Goal: Task Accomplishment & Management: Manage account settings

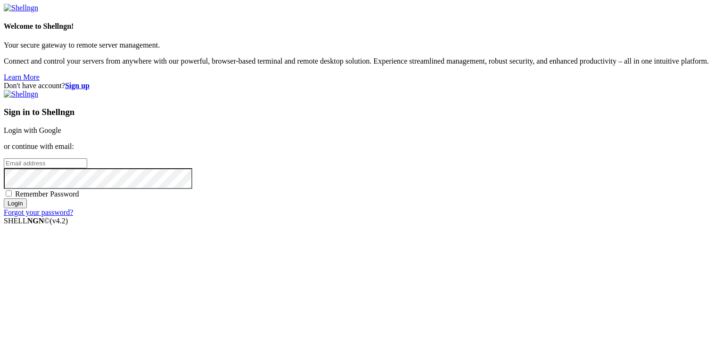
click at [61, 126] on link "Login with Google" at bounding box center [33, 130] width 58 height 8
click at [87, 158] on input "email" at bounding box center [45, 163] width 83 height 10
click at [90, 82] on strong "Sign up" at bounding box center [77, 86] width 25 height 8
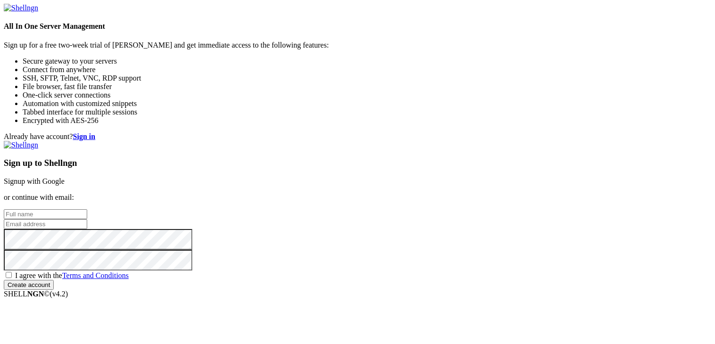
click at [87, 209] on input "text" at bounding box center [45, 214] width 83 height 10
type input "solitudy"
type input "[EMAIL_ADDRESS][DOMAIN_NAME]"
click at [4, 280] on input "Create account" at bounding box center [29, 285] width 50 height 10
click at [369, 256] on div "Already have account? Sign in Sign up to Shellngn Signup with Google or continu…" at bounding box center [358, 215] width 708 height 166
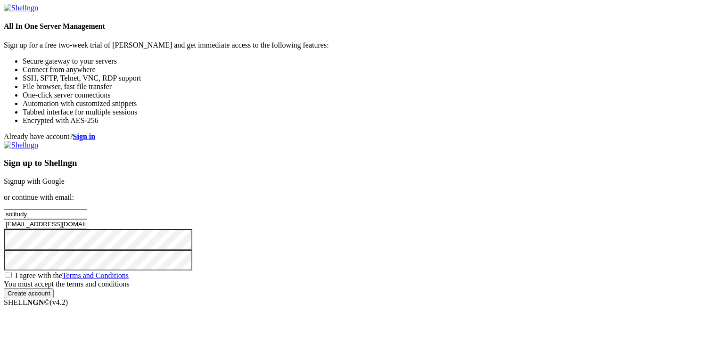
click at [129, 272] on span "I agree with the Terms and Conditions" at bounding box center [72, 276] width 114 height 8
click at [12, 272] on input "I agree with the Terms and Conditions" at bounding box center [9, 275] width 6 height 6
checkbox input "true"
click at [54, 290] on input "Create account" at bounding box center [29, 285] width 50 height 10
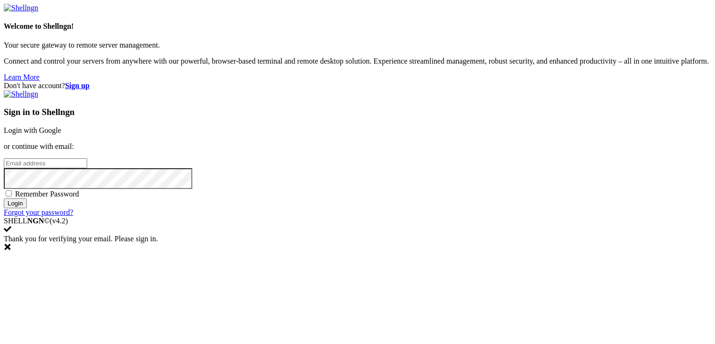
click at [87, 165] on input "email" at bounding box center [45, 163] width 83 height 10
type input "[EMAIL_ADDRESS][DOMAIN_NAME]"
click at [79, 198] on span "Remember Password" at bounding box center [47, 194] width 64 height 8
click at [12, 197] on input "Remember Password" at bounding box center [9, 193] width 6 height 6
checkbox input "true"
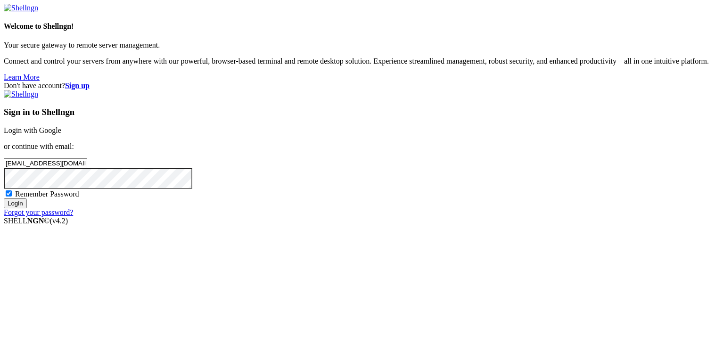
click at [27, 208] on input "Login" at bounding box center [15, 203] width 23 height 10
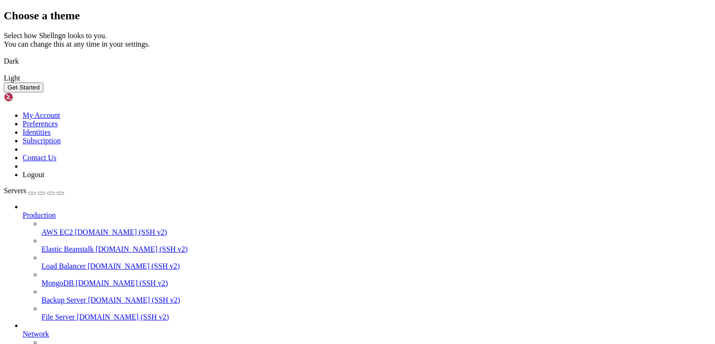
click at [4, 55] on img at bounding box center [4, 55] width 0 height 0
click at [43, 92] on button "Get Started" at bounding box center [24, 87] width 40 height 10
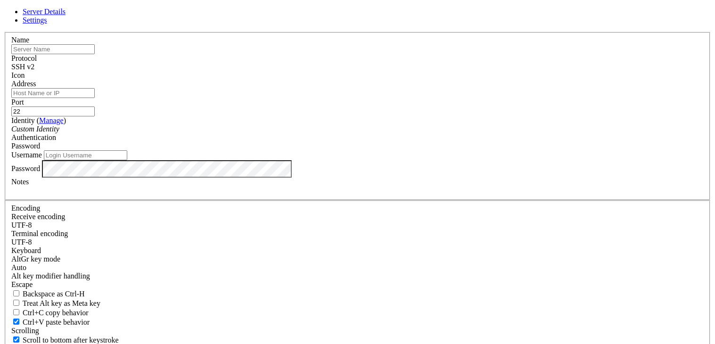
click at [34, 71] on span "SSH v2" at bounding box center [22, 67] width 23 height 8
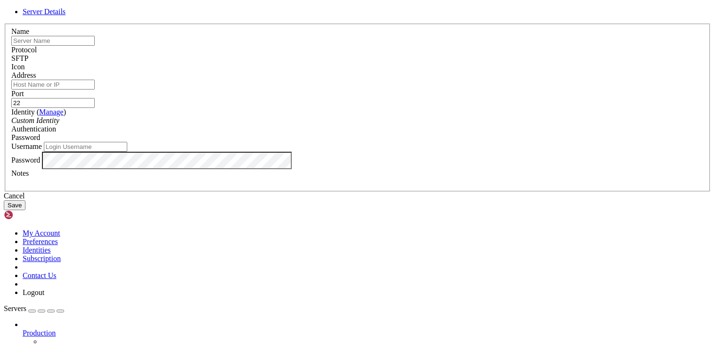
click at [474, 71] on div at bounding box center [357, 71] width 692 height 0
click at [95, 46] on input "text" at bounding box center [52, 41] width 83 height 10
type input "Android 4.2 SFTP"
click at [294, 90] on div "Address" at bounding box center [357, 80] width 692 height 18
click at [95, 90] on input "Address" at bounding box center [52, 85] width 83 height 10
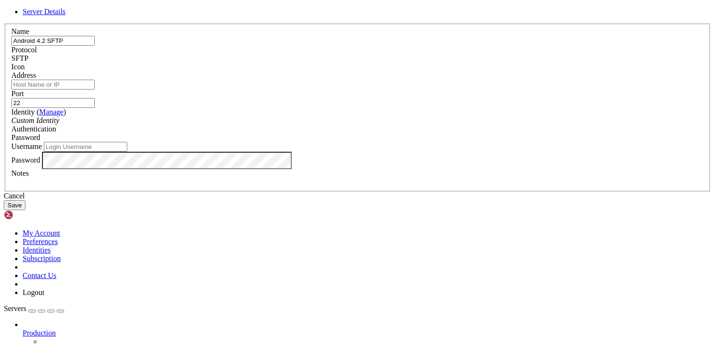
paste input "153.224.85.160"
type input "153.224.85.160"
click at [95, 108] on input "22" at bounding box center [52, 103] width 83 height 10
type input "2"
type input "9675"
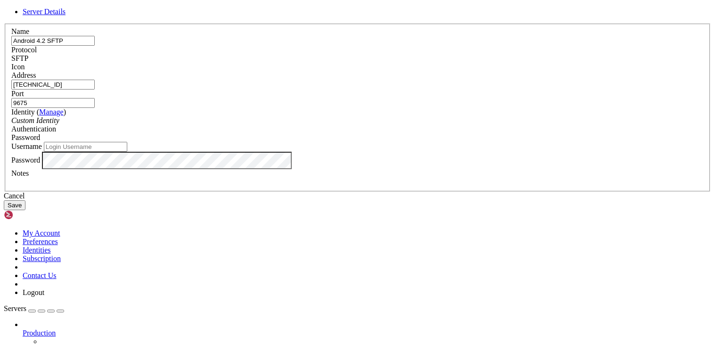
click at [319, 125] on div "Custom Identity" at bounding box center [357, 120] width 692 height 8
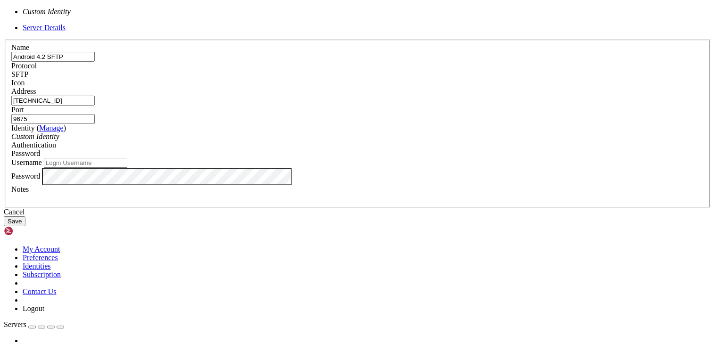
click at [417, 158] on div "Password" at bounding box center [357, 153] width 692 height 8
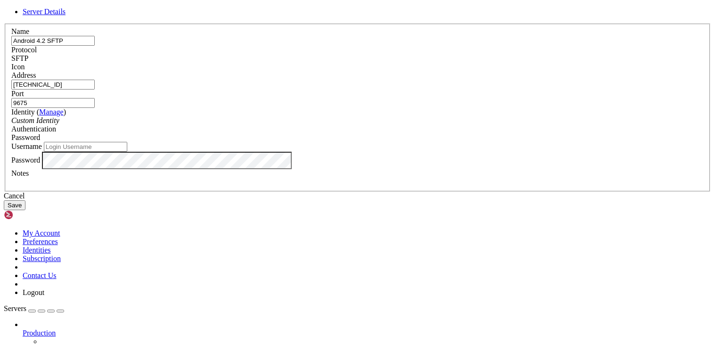
click at [351, 152] on div "Username" at bounding box center [357, 147] width 692 height 10
click at [127, 152] on input "Username" at bounding box center [85, 147] width 83 height 10
type input "solitudy"
click at [25, 210] on button "Save" at bounding box center [15, 205] width 22 height 10
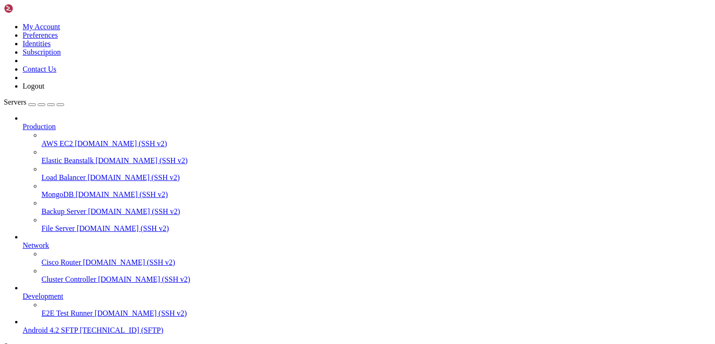
scroll to position [35, 0]
click at [63, 326] on span "Android 4.2 SFTP" at bounding box center [50, 330] width 55 height 8
click at [80, 326] on span "153.224.85.160 (SFTP)" at bounding box center [121, 330] width 83 height 8
click at [23, 326] on icon at bounding box center [23, 326] width 0 height 0
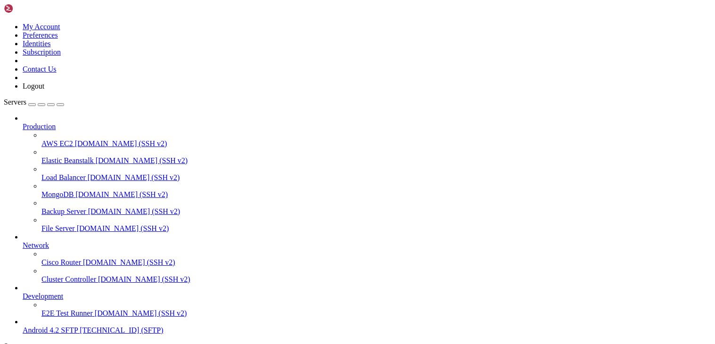
click at [23, 326] on icon at bounding box center [23, 326] width 0 height 0
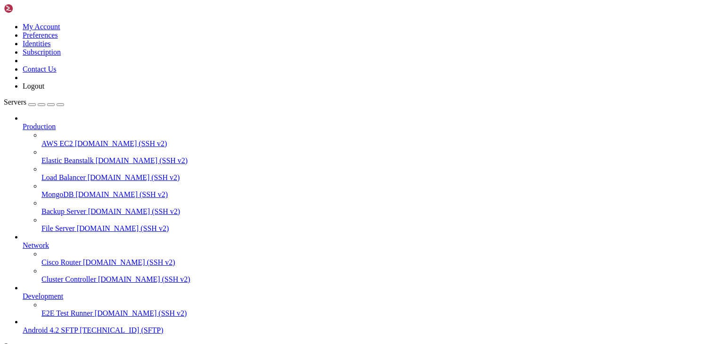
click at [53, 326] on span "Android 4.2 SFTP" at bounding box center [50, 330] width 55 height 8
click at [23, 326] on icon at bounding box center [23, 326] width 0 height 0
click at [39, 326] on span "Android 4.2 SFTP" at bounding box center [50, 330] width 55 height 8
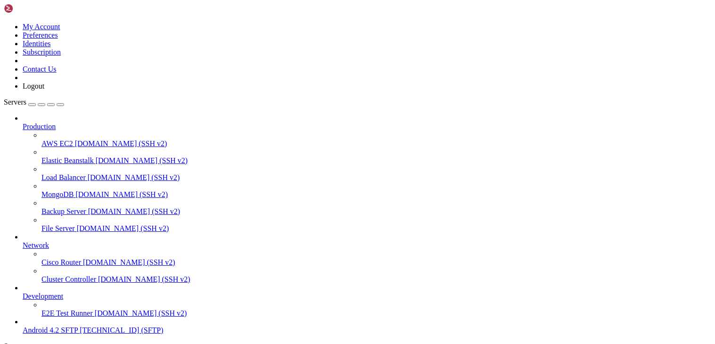
click at [39, 326] on span "Android 4.2 SFTP" at bounding box center [50, 330] width 55 height 8
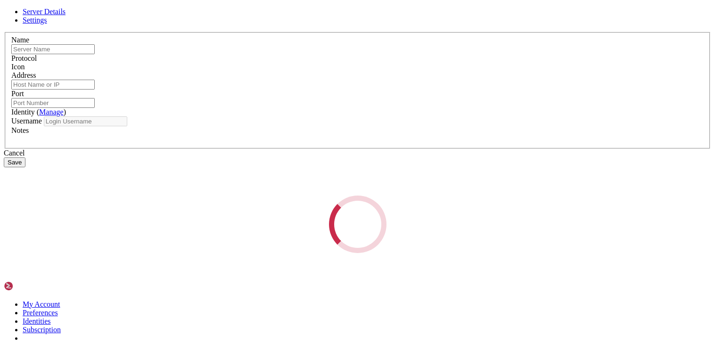
type input "Android 4.2 SFTP"
type input "153.224.85.160"
type input "9675"
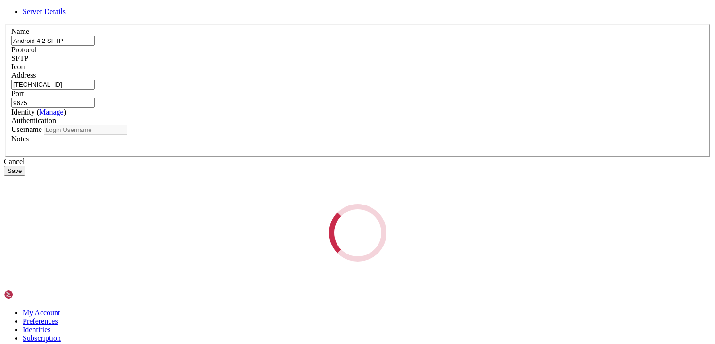
type input "solitudy"
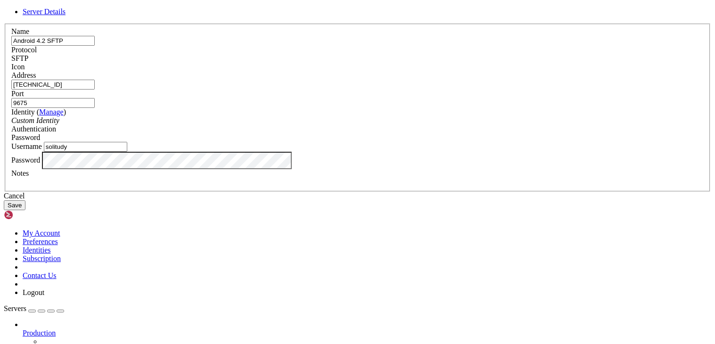
click at [353, 125] on div "Identity ( Manage ) Custom Identity" at bounding box center [357, 116] width 692 height 17
click at [64, 116] on link "Manage" at bounding box center [51, 112] width 25 height 8
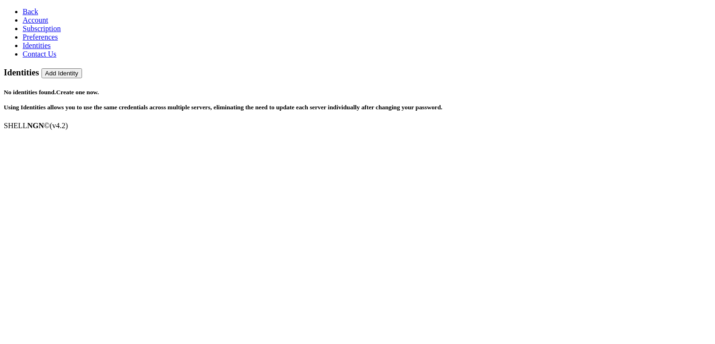
click at [23, 8] on span "Back" at bounding box center [31, 12] width 16 height 8
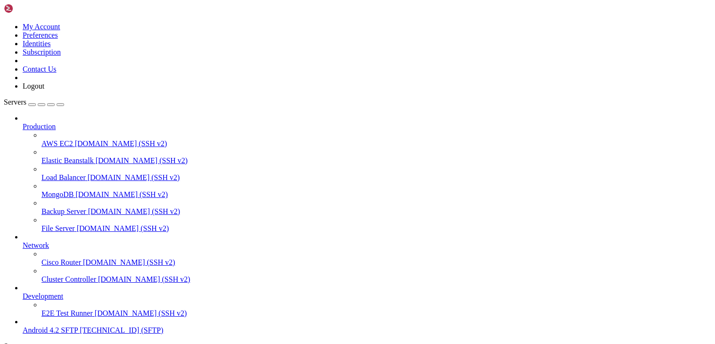
scroll to position [35, 0]
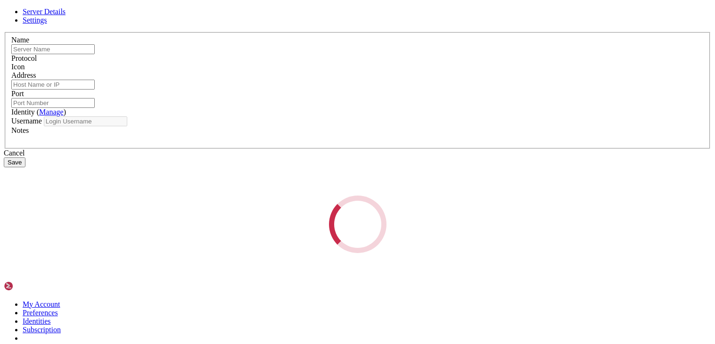
type input "Android 4.2 SFTP"
type input "153.224.85.160"
type input "9675"
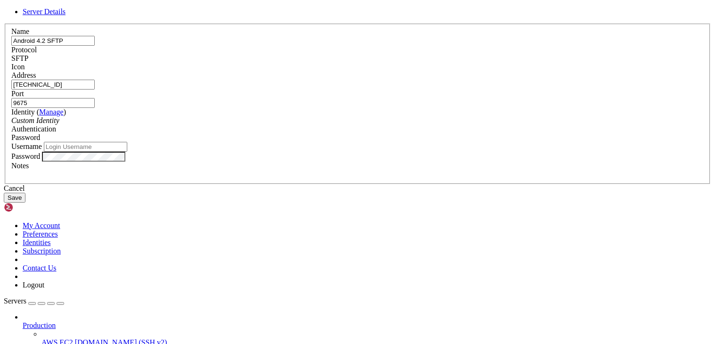
type input "solitudy"
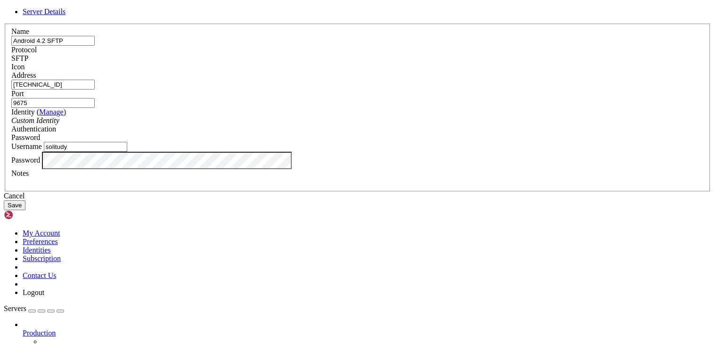
click at [439, 142] on div "Password" at bounding box center [357, 137] width 692 height 8
click at [25, 210] on button "Save" at bounding box center [15, 205] width 22 height 10
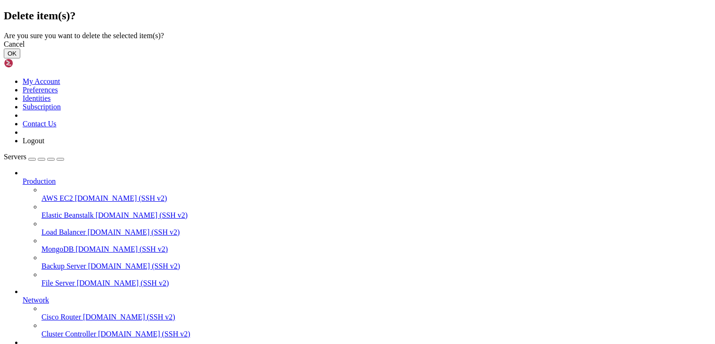
click at [20, 58] on button "OK" at bounding box center [12, 54] width 16 height 10
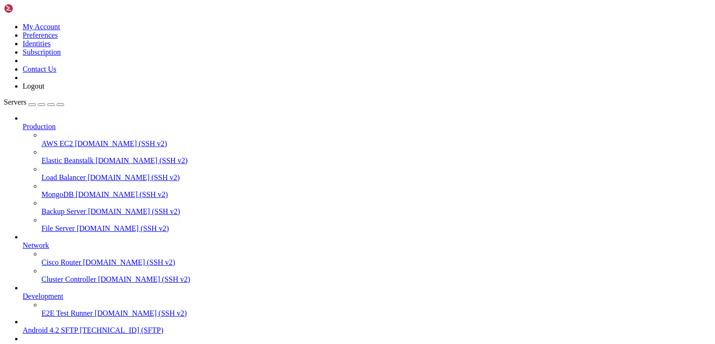
scroll to position [35, 0]
click at [80, 326] on span "153.224.85.160 (SFTP)" at bounding box center [121, 330] width 83 height 8
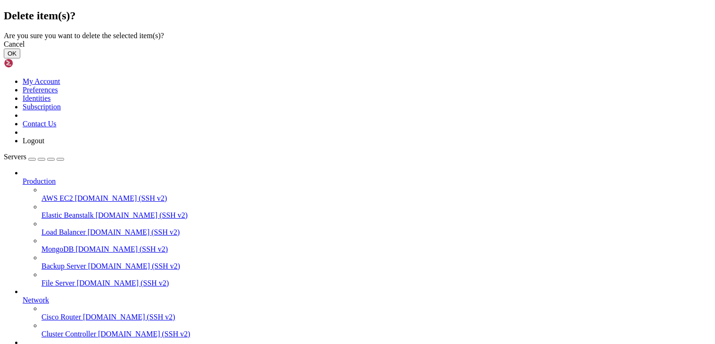
click at [20, 58] on button "OK" at bounding box center [12, 54] width 16 height 10
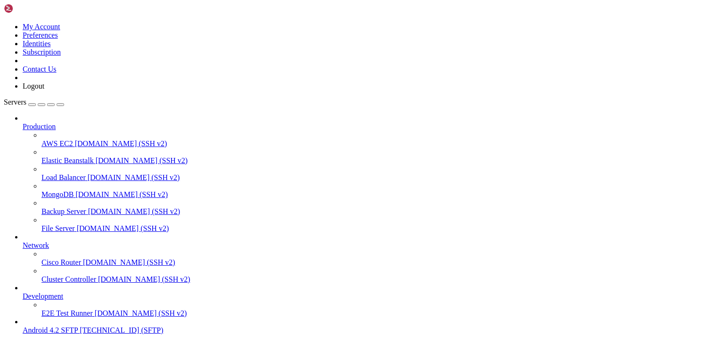
scroll to position [11, 0]
